Goal: Transaction & Acquisition: Purchase product/service

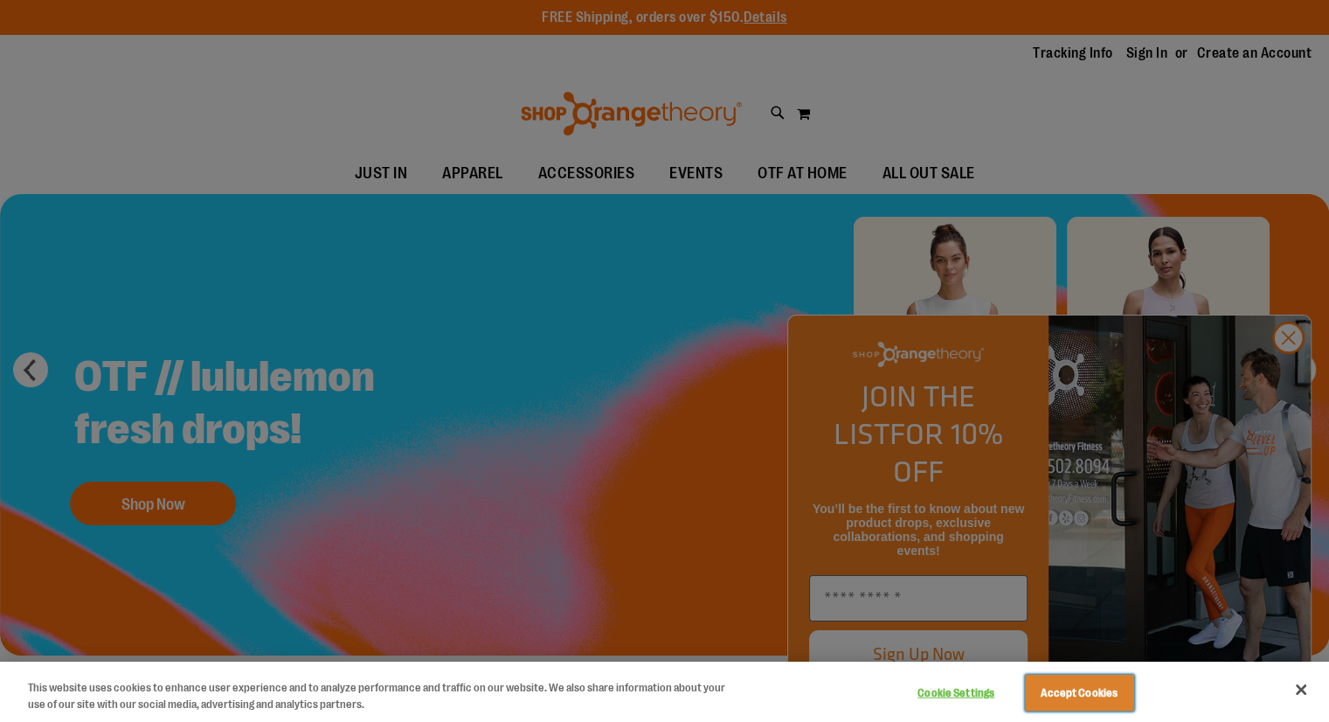
click at [1122, 684] on button "Accept Cookies" at bounding box center [1079, 693] width 109 height 37
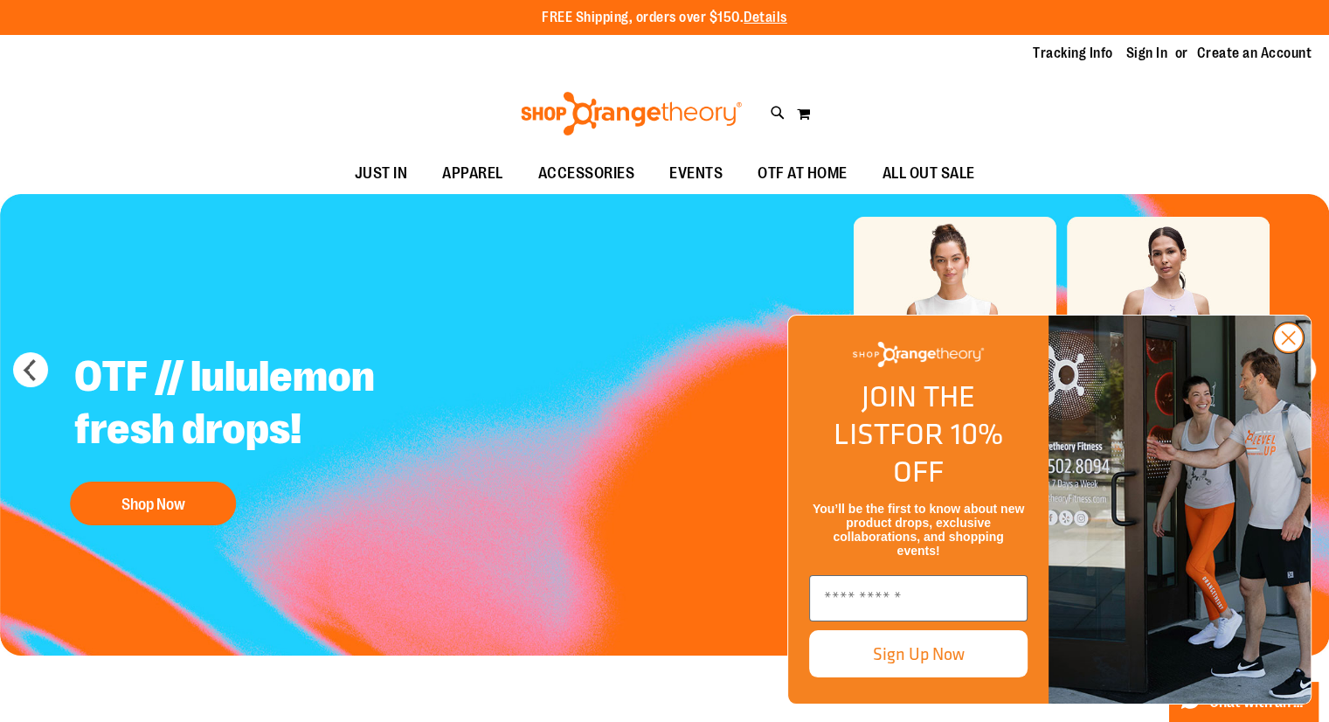
click at [1287, 352] on circle "Close dialog" at bounding box center [1288, 337] width 29 height 29
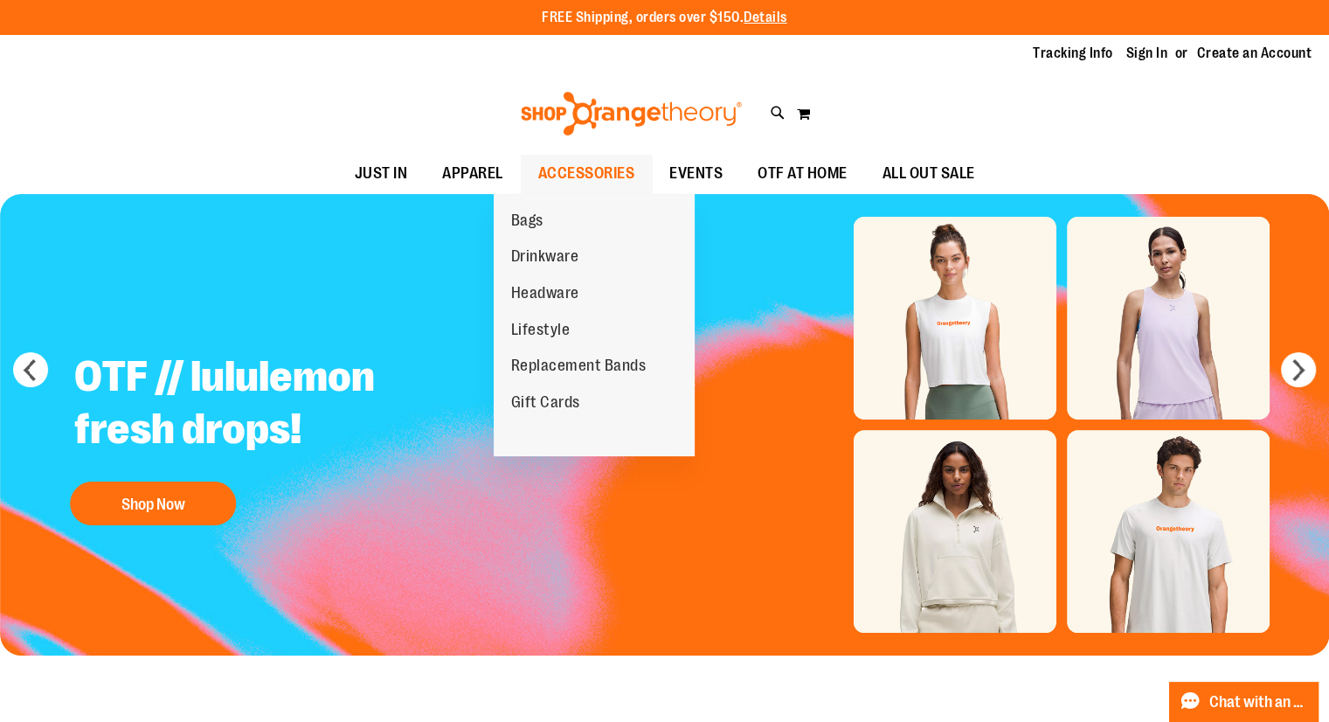
click at [573, 170] on span "ACCESSORIES" at bounding box center [586, 173] width 97 height 39
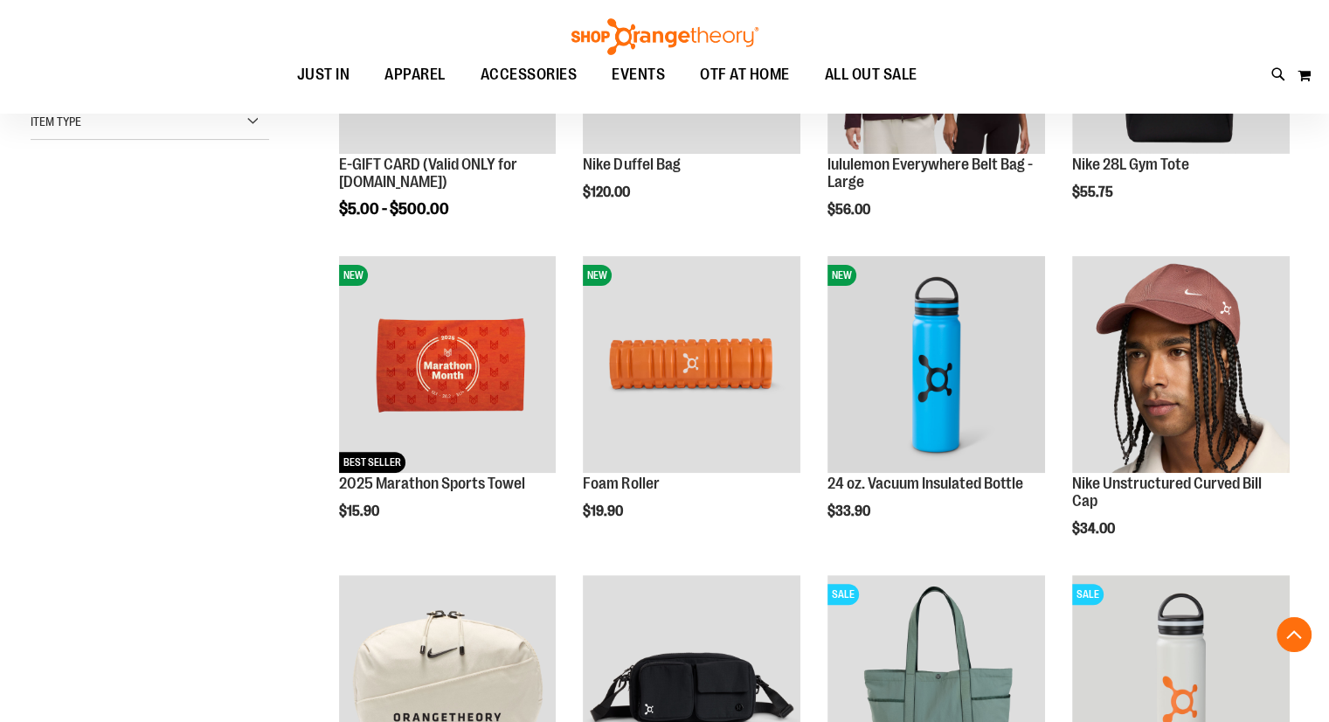
scroll to position [426, 0]
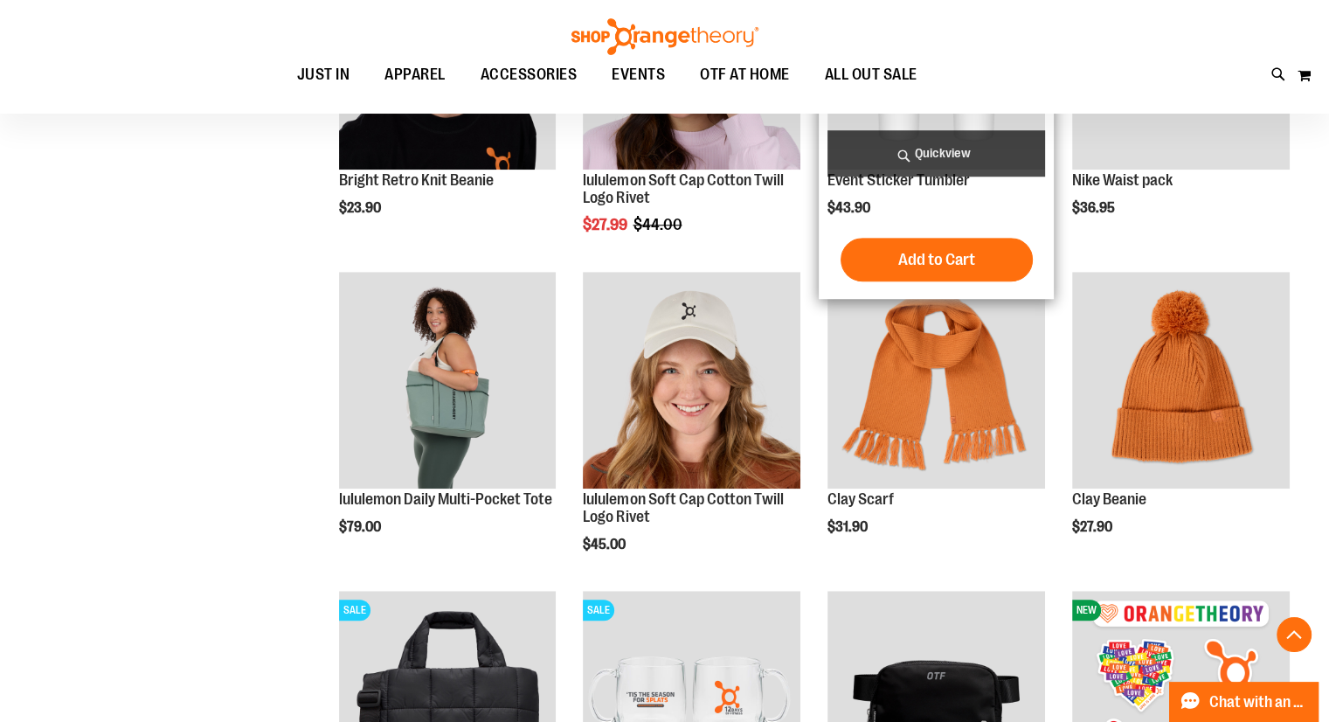
scroll to position [1359, 0]
